Goal: Task Accomplishment & Management: Use online tool/utility

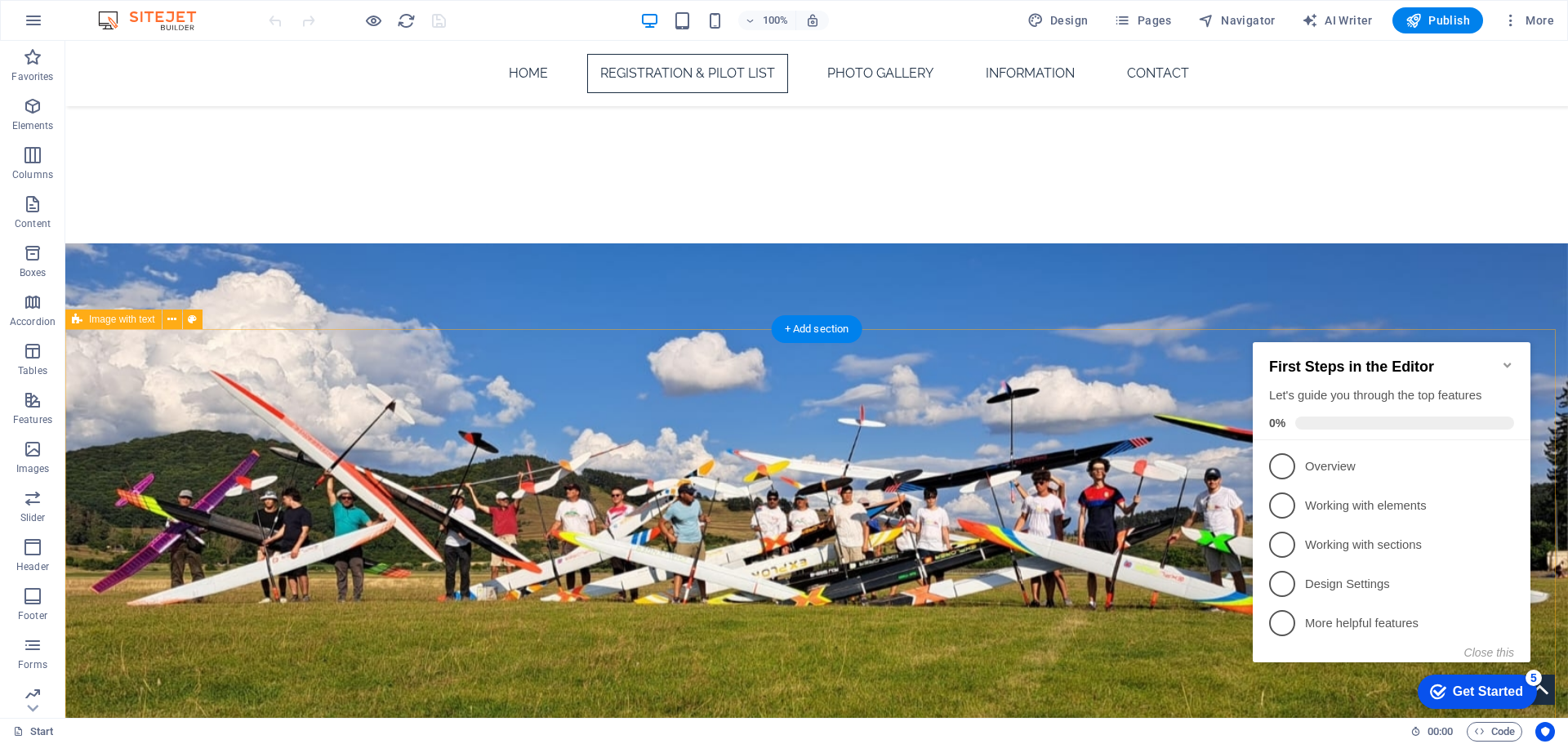
scroll to position [735, 0]
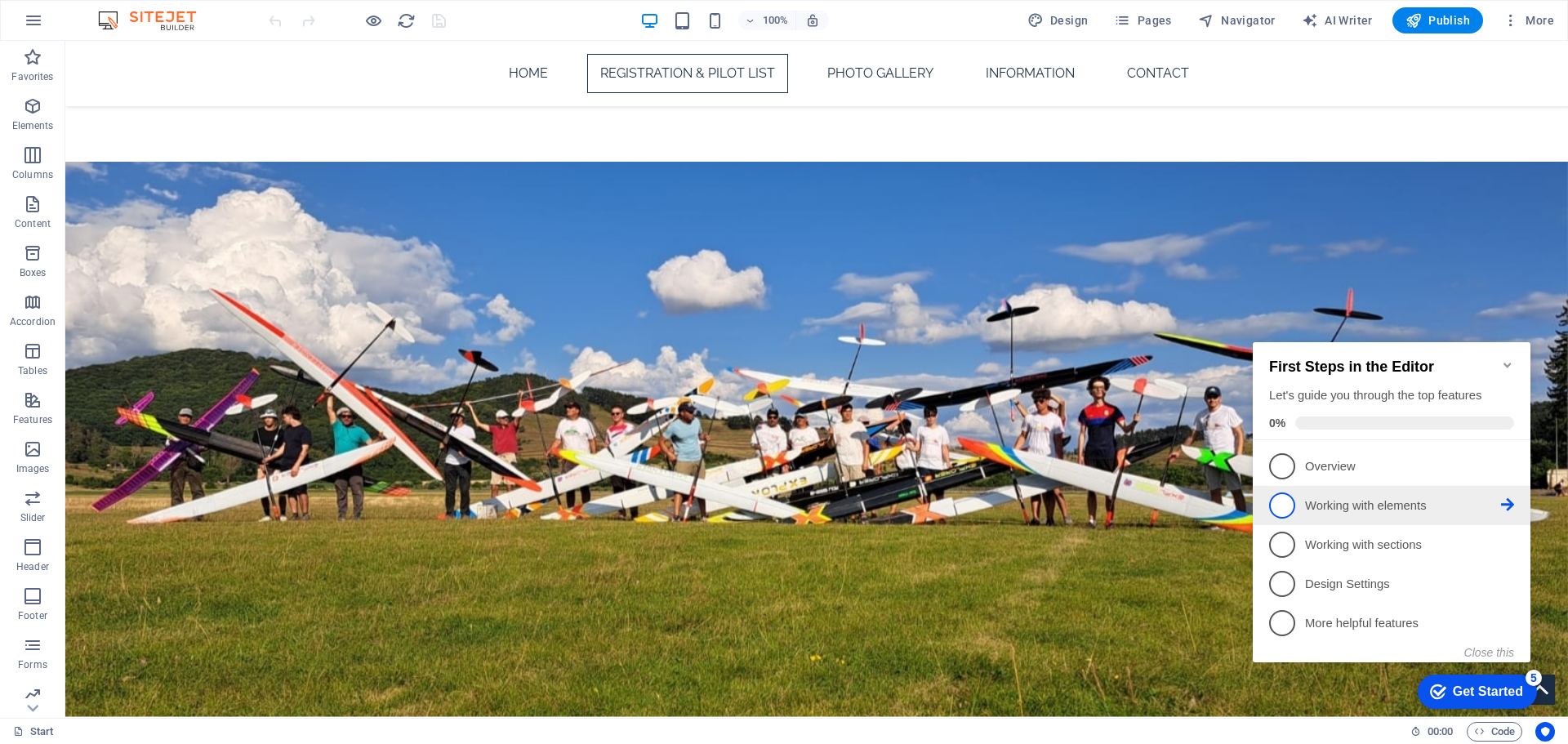
click at [1343, 505] on p "Working with elements - incomplete" at bounding box center [1404, 506] width 196 height 18
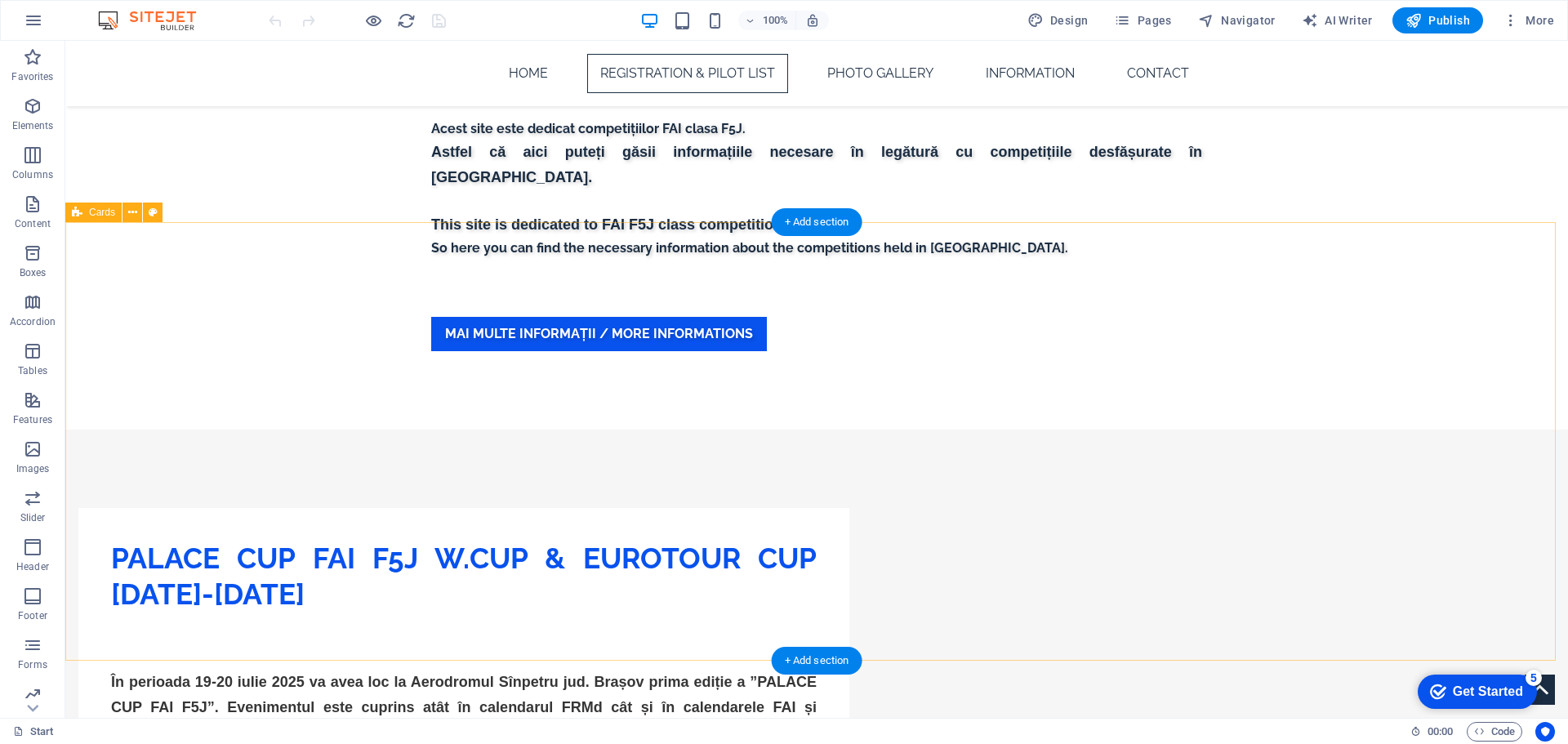
scroll to position [1633, 0]
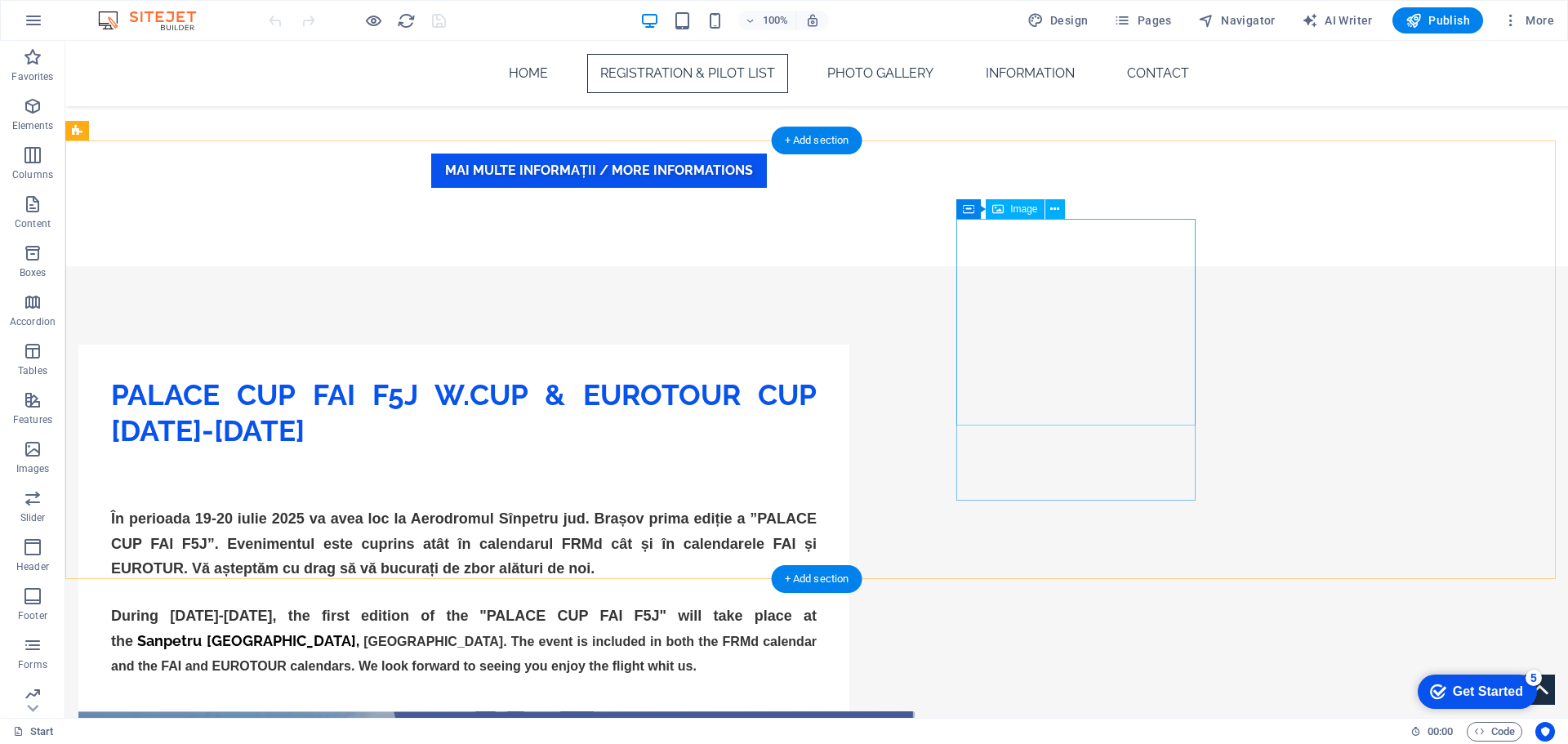
select select "%"
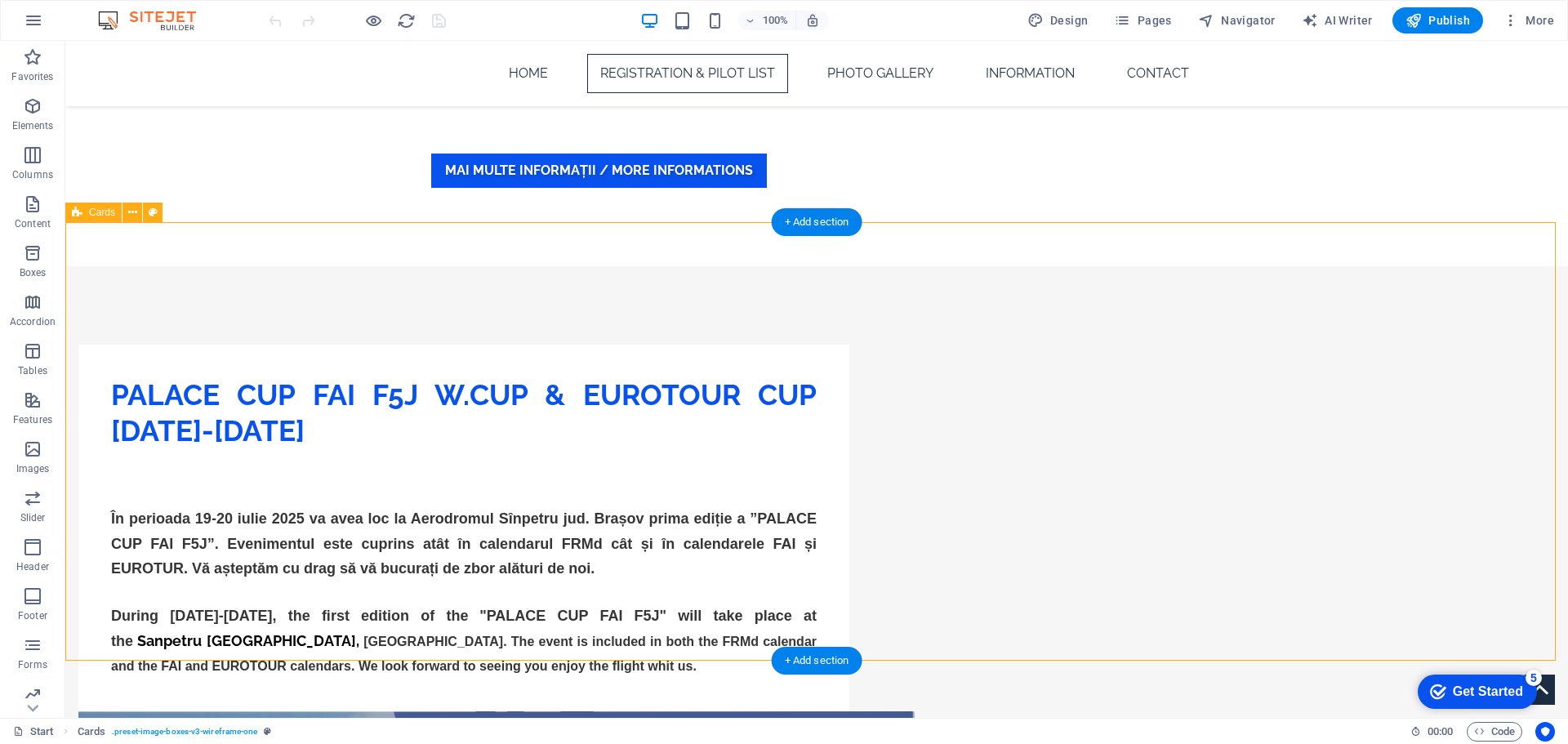
scroll to position [1552, 0]
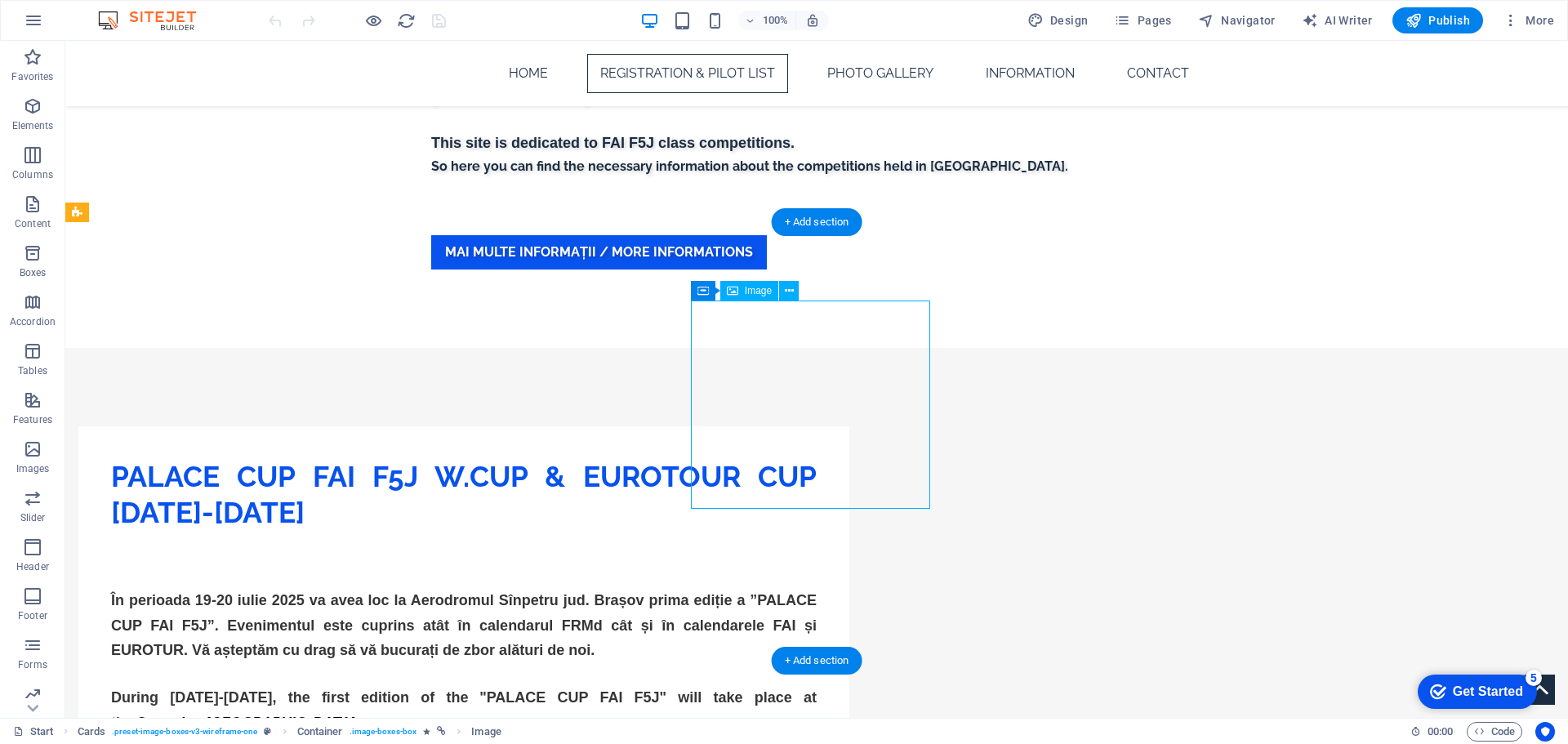
select select "px"
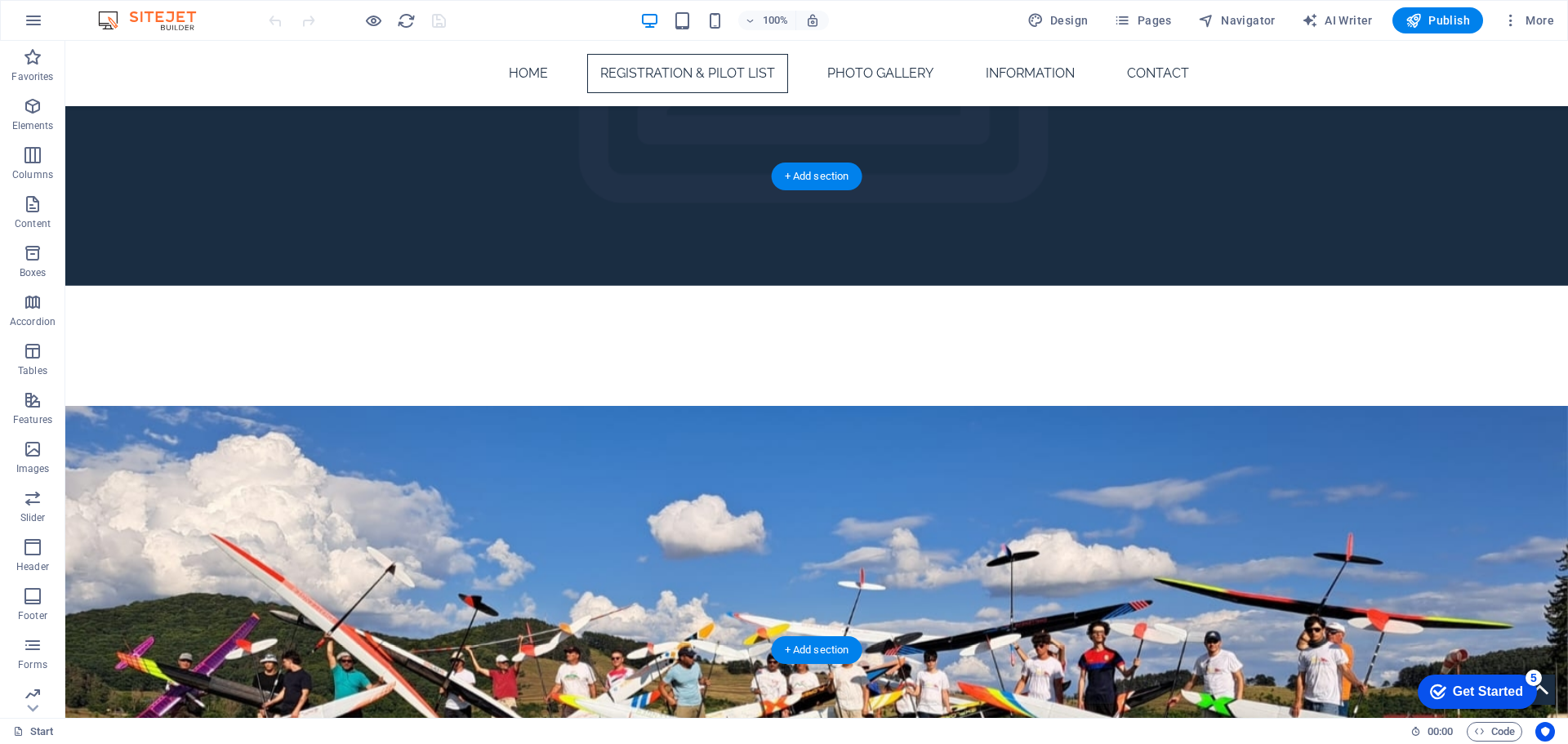
scroll to position [0, 0]
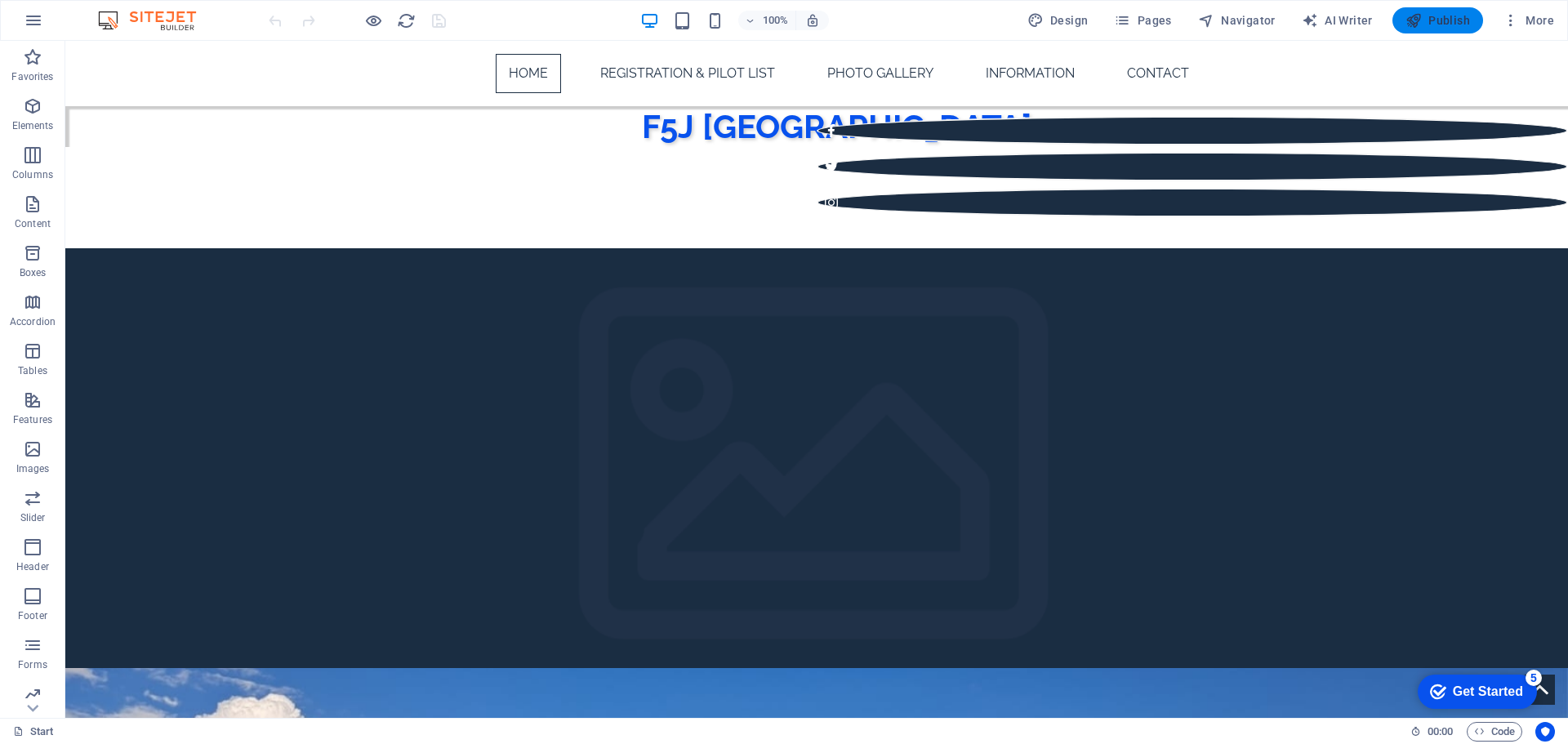
click at [1452, 17] on span "Publish" at bounding box center [1438, 20] width 65 height 17
